Goal: Task Accomplishment & Management: Manage account settings

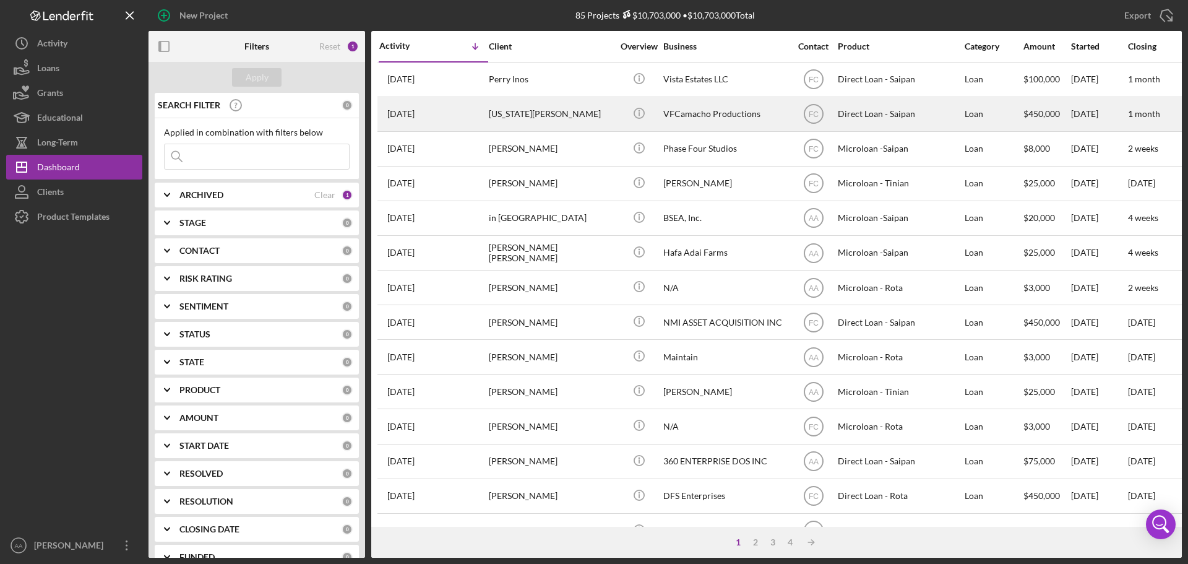
click at [548, 118] on div "[US_STATE][PERSON_NAME]" at bounding box center [551, 114] width 124 height 33
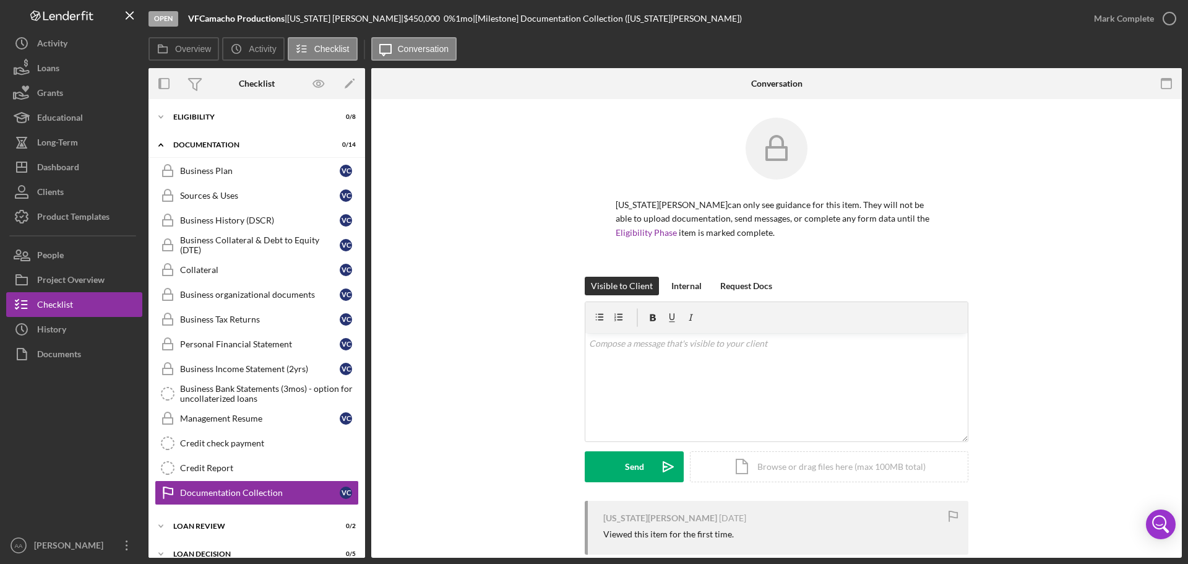
scroll to position [71, 0]
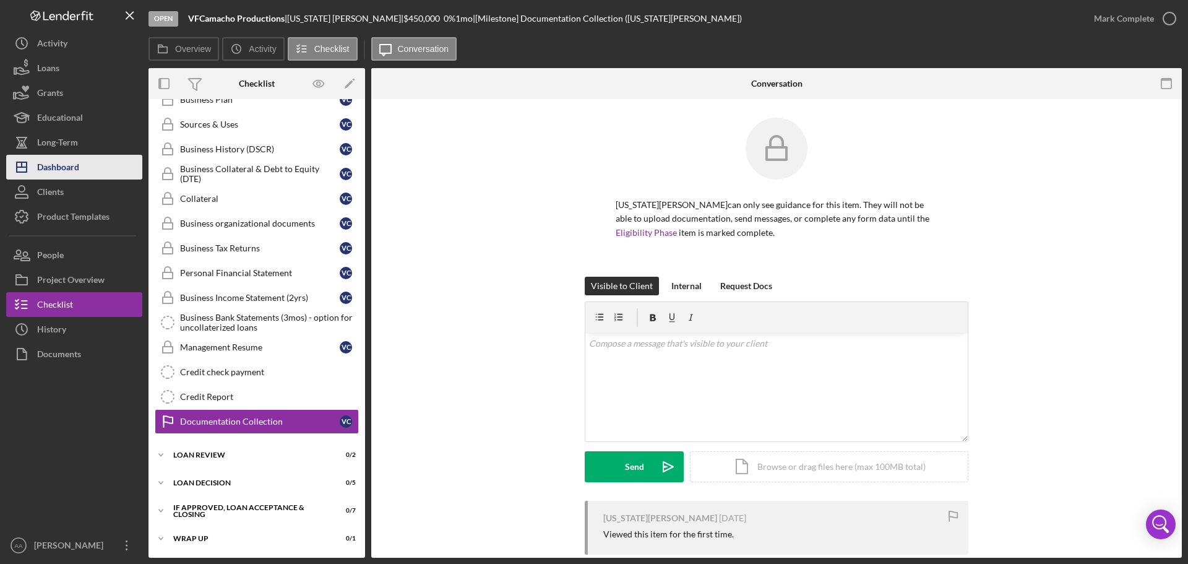
click at [75, 172] on div "Dashboard" at bounding box center [58, 169] width 42 height 28
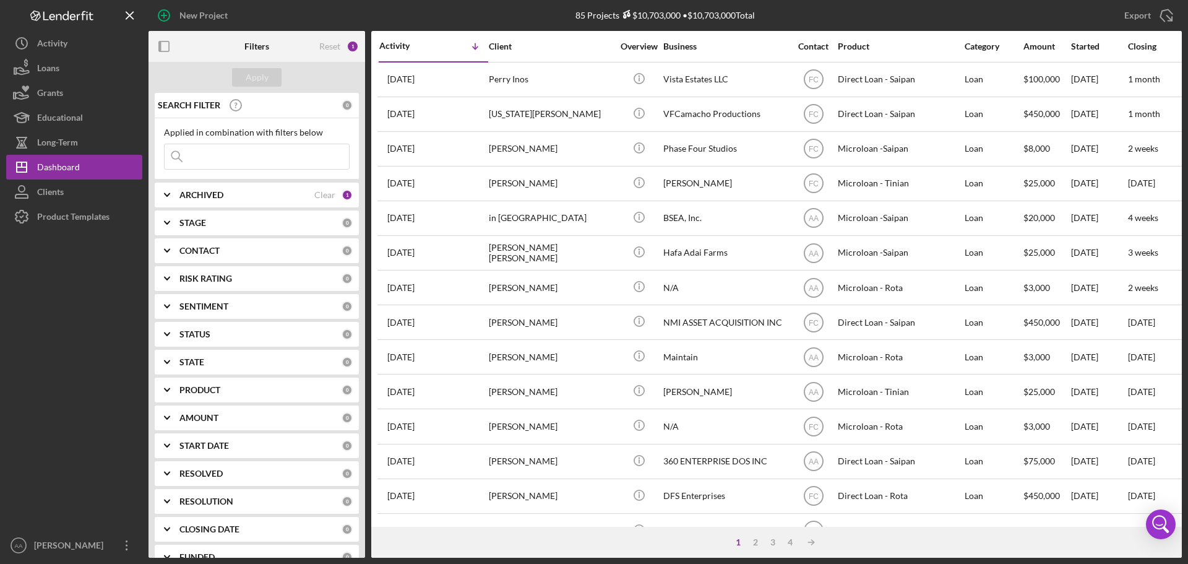
scroll to position [62, 0]
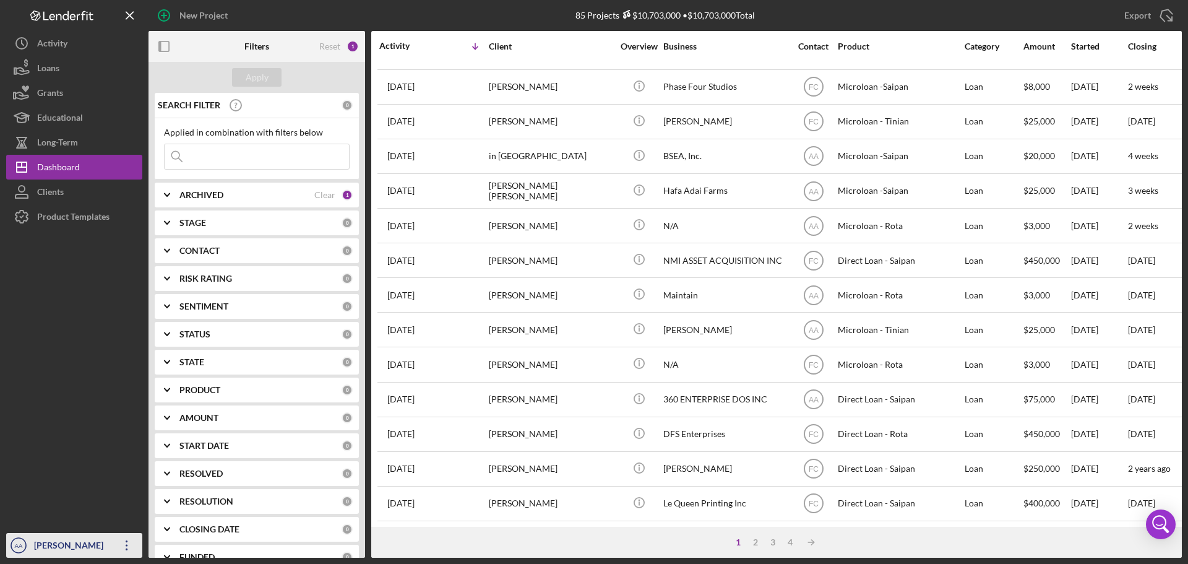
click at [62, 536] on div "[PERSON_NAME]" at bounding box center [71, 547] width 80 height 28
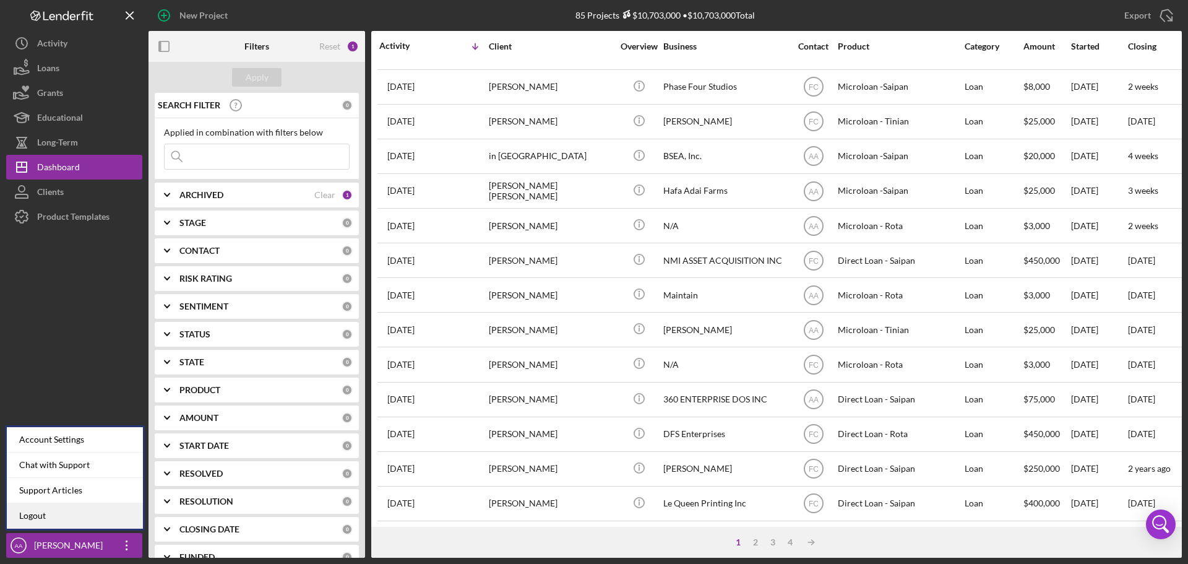
click at [66, 507] on link "Logout" at bounding box center [75, 515] width 136 height 25
